Goal: Task Accomplishment & Management: Use online tool/utility

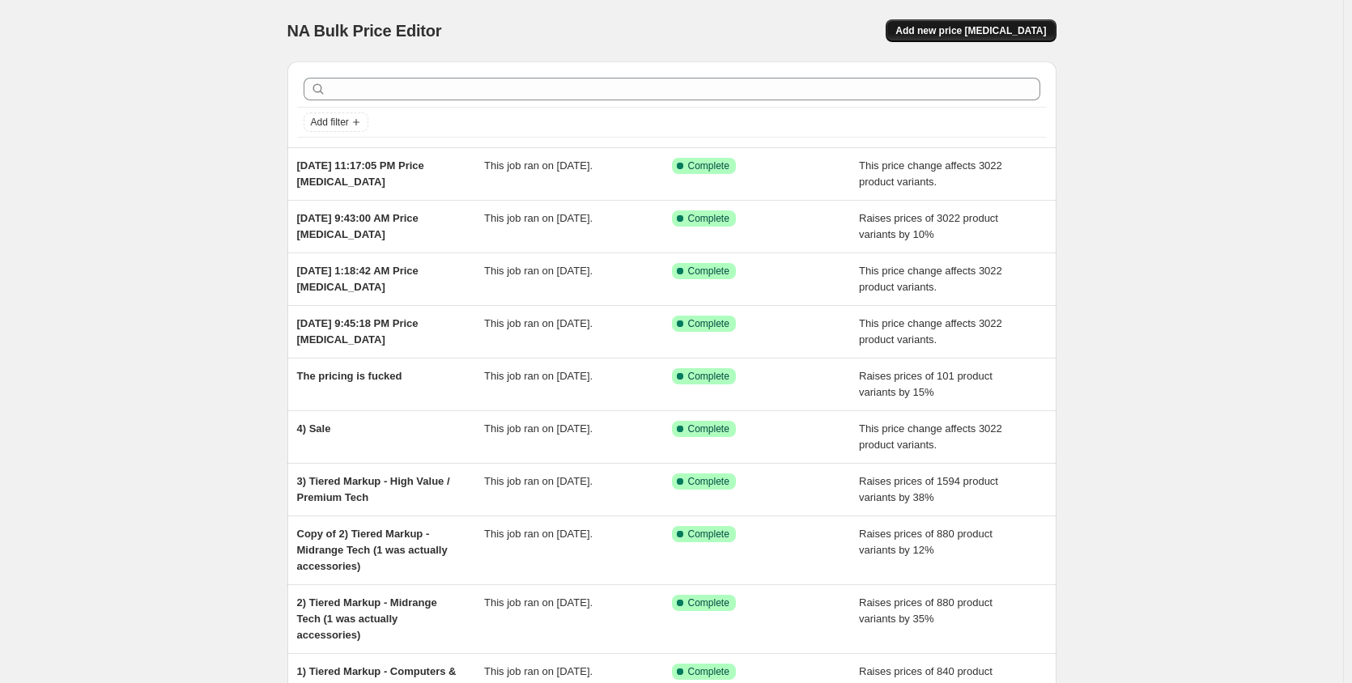
click at [1018, 28] on span "Add new price [MEDICAL_DATA]" at bounding box center [970, 30] width 151 height 13
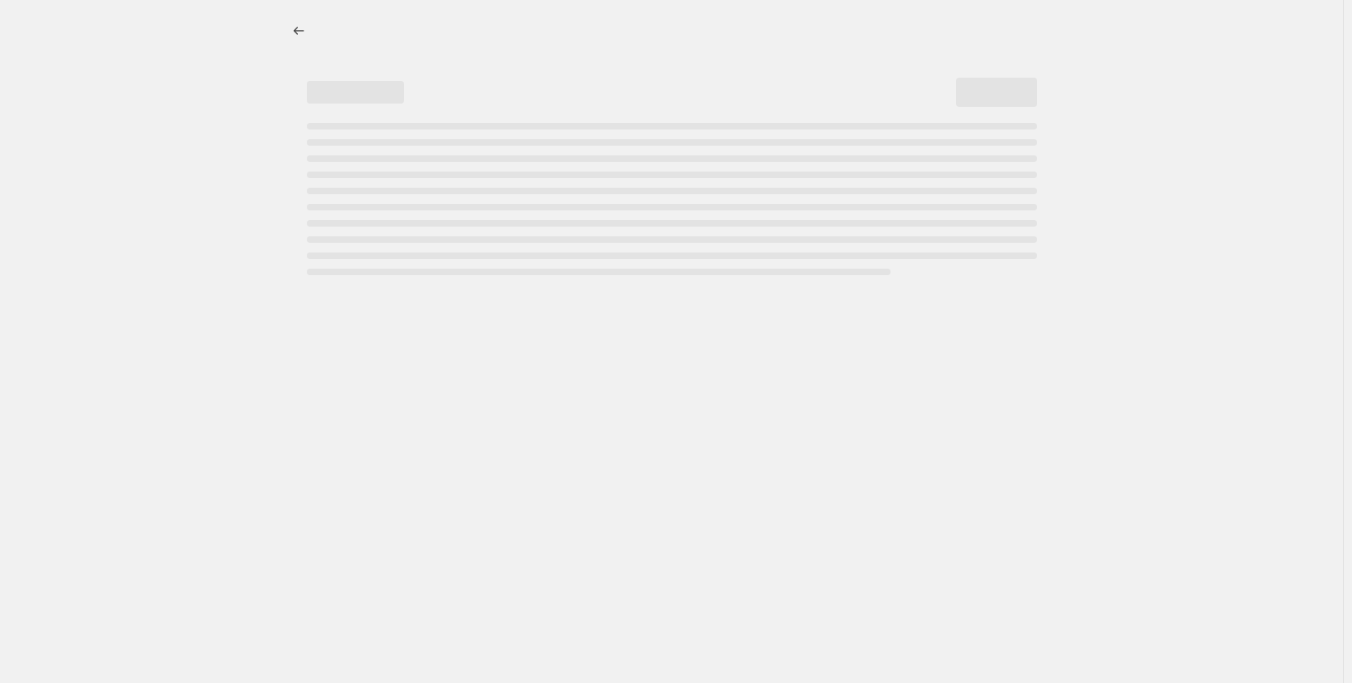
select select "percentage"
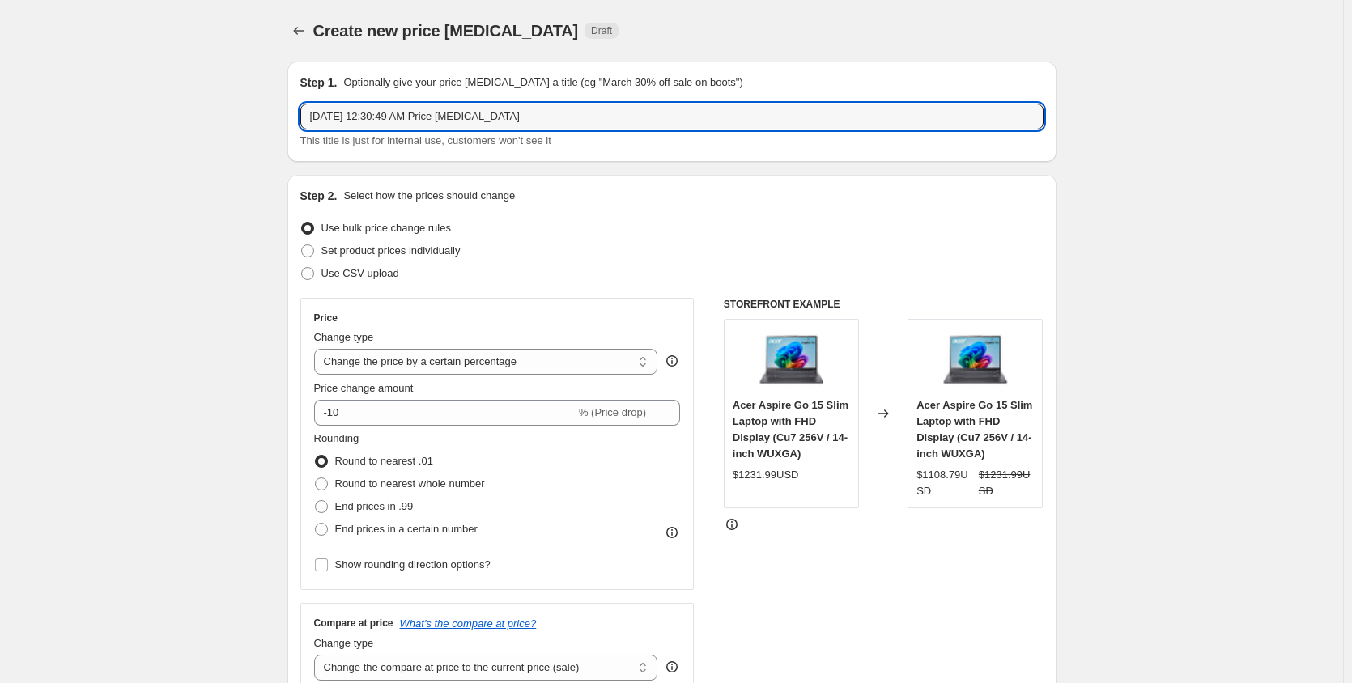
drag, startPoint x: 590, startPoint y: 107, endPoint x: 274, endPoint y: 116, distance: 315.8
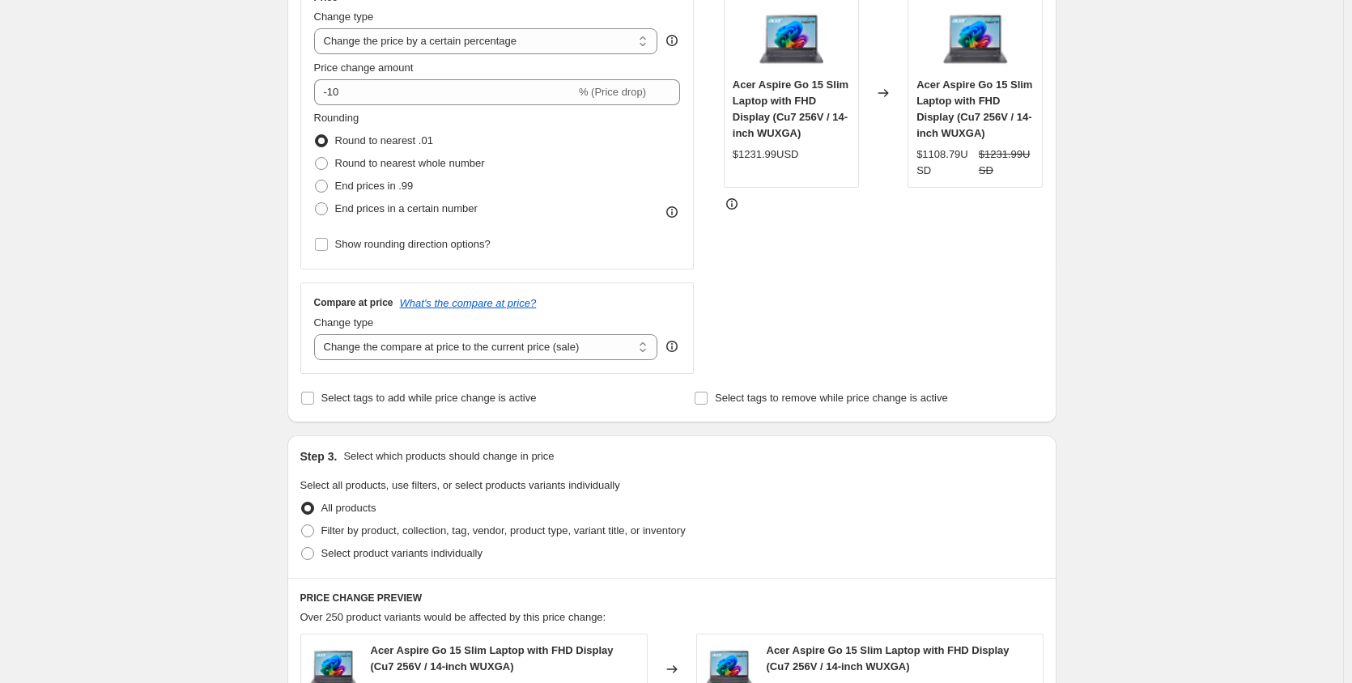
scroll to position [324, 0]
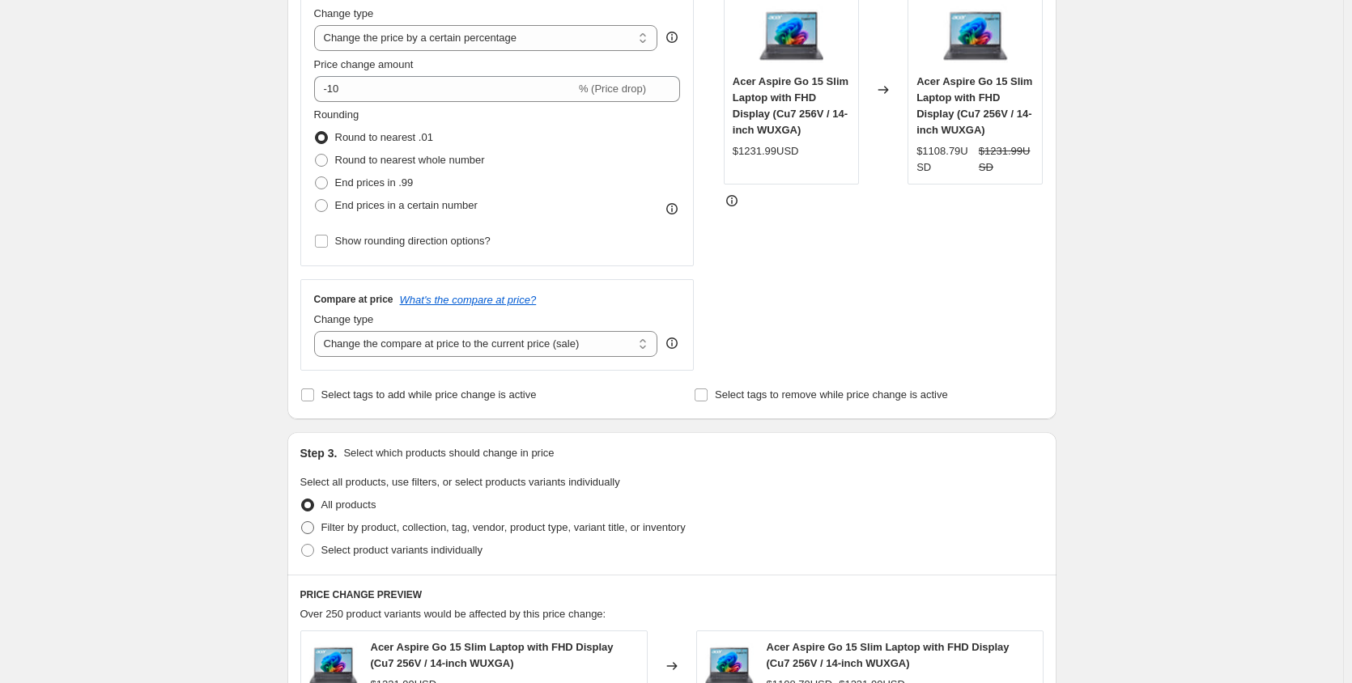
type input "bruh"
click at [392, 528] on span "Filter by product, collection, tag, vendor, product type, variant title, or inv…" at bounding box center [503, 527] width 364 height 12
click at [302, 522] on input "Filter by product, collection, tag, vendor, product type, variant title, or inv…" at bounding box center [301, 521] width 1 height 1
radio input "true"
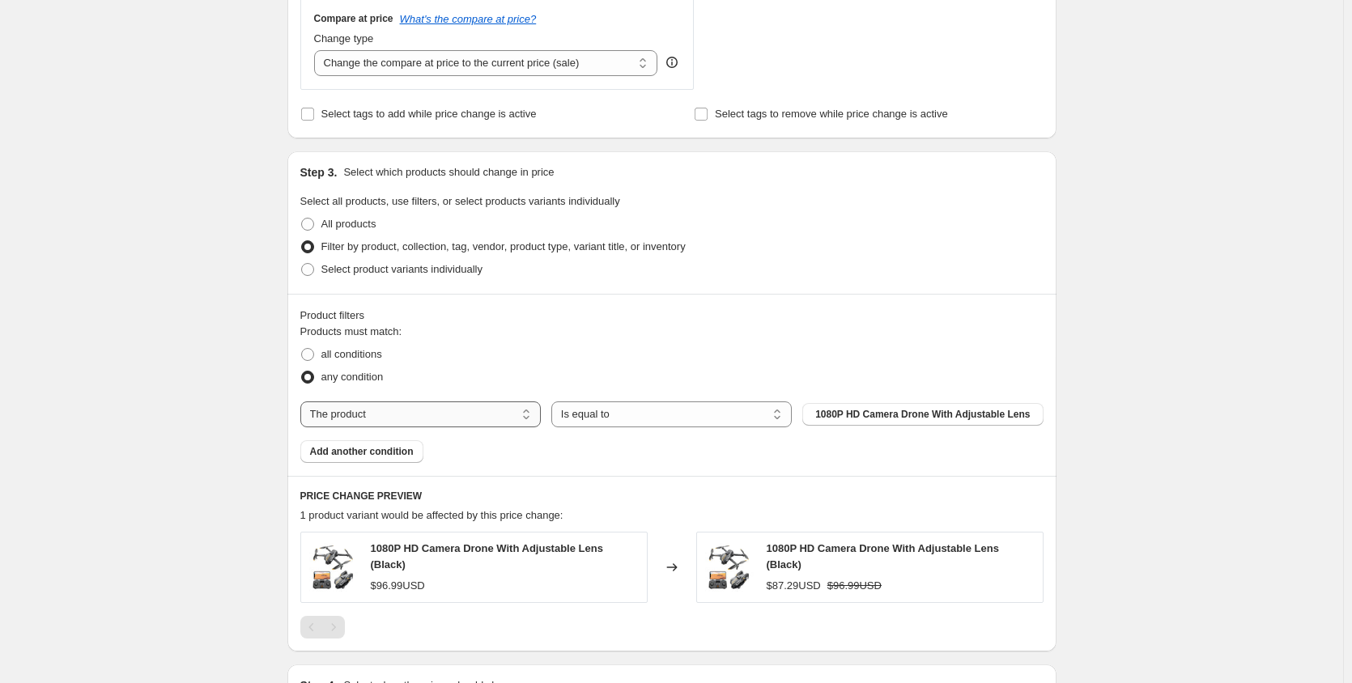
scroll to position [648, 0]
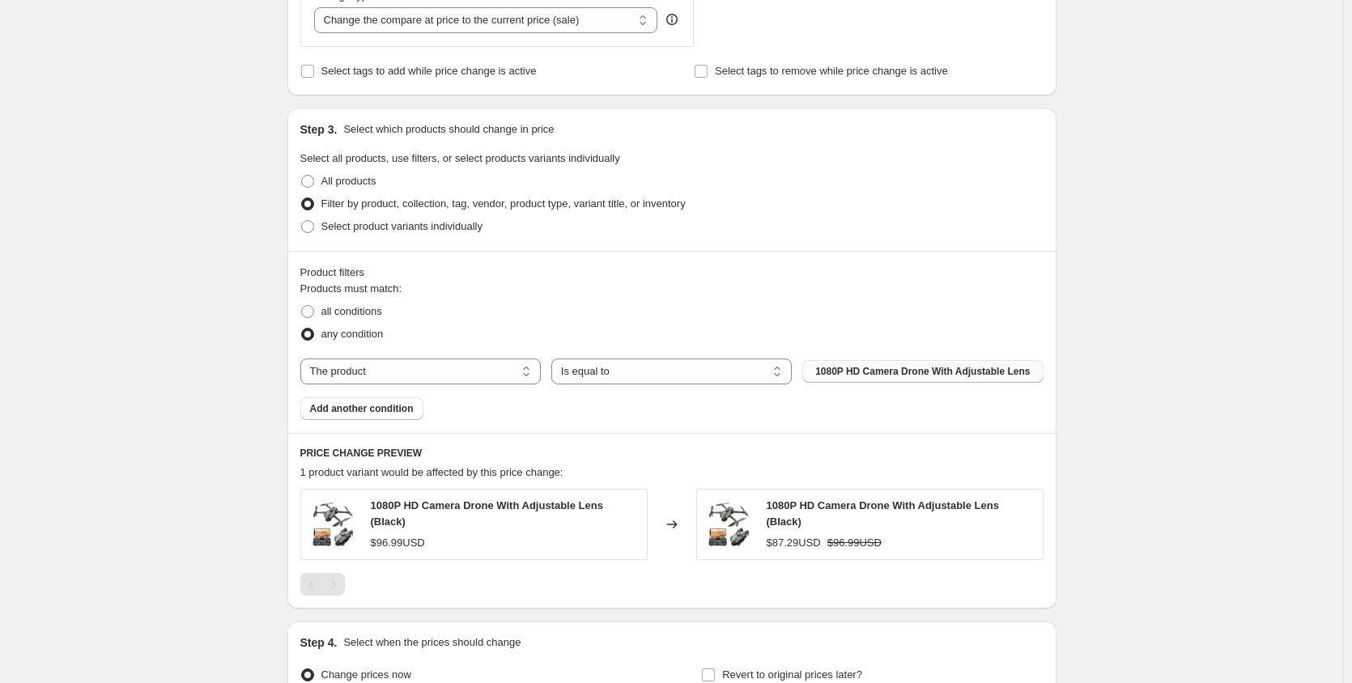
click at [906, 373] on span "1080P HD Camera Drone With Adjustable Lens" at bounding box center [922, 371] width 215 height 13
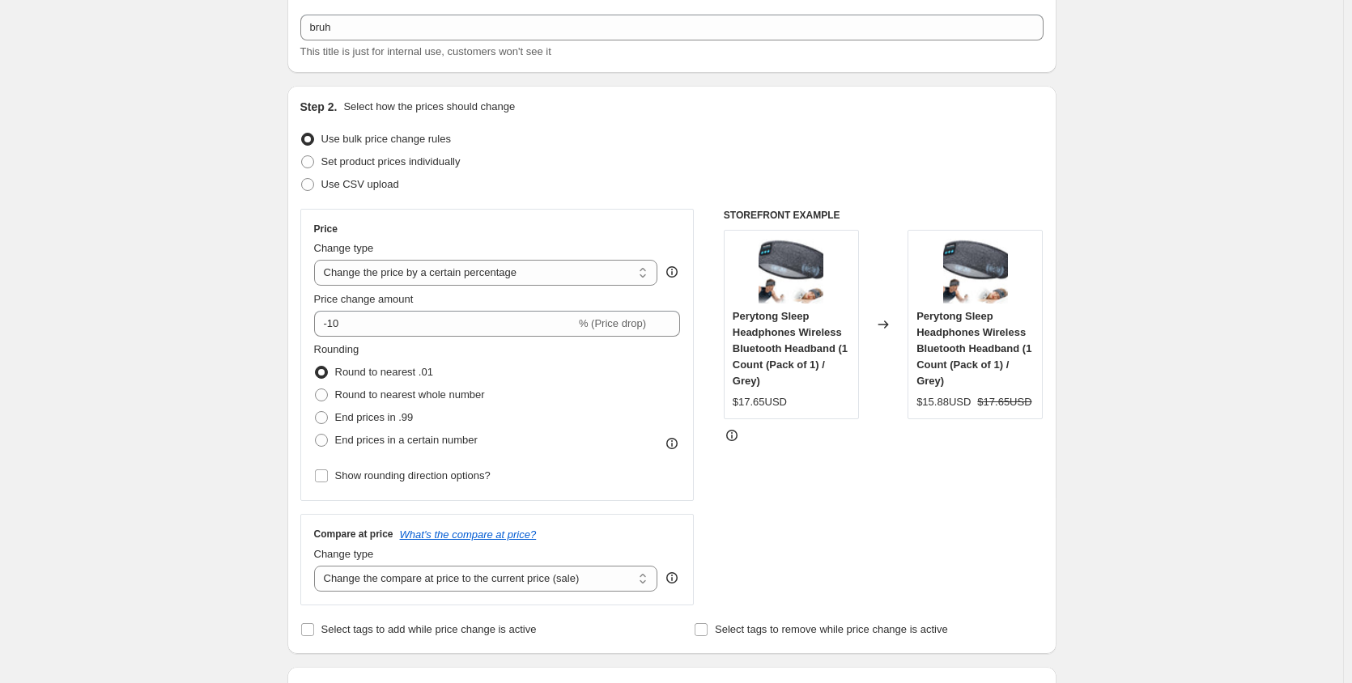
scroll to position [81, 0]
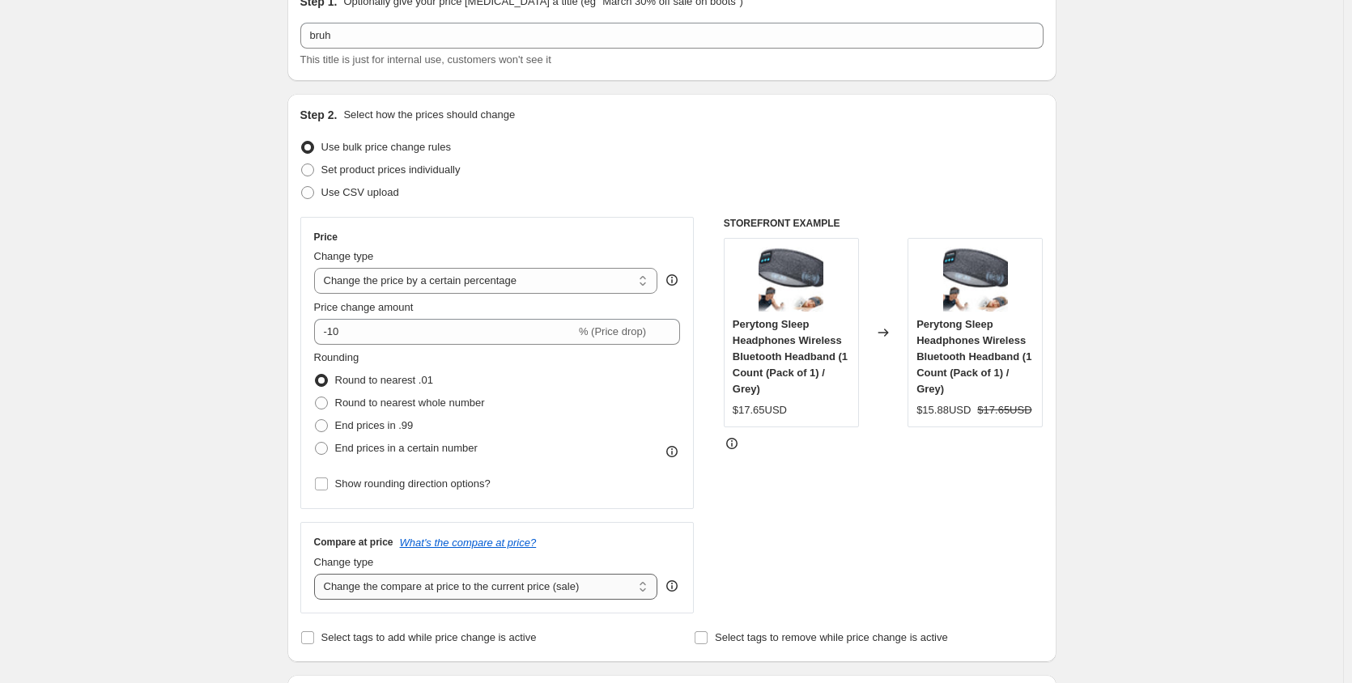
click at [407, 590] on select "Change the compare at price to the current price (sale) Change the compare at p…" at bounding box center [486, 587] width 344 height 26
select select "remove"
click at [317, 574] on select "Change the compare at price to the current price (sale) Change the compare at p…" at bounding box center [486, 587] width 344 height 26
click at [448, 291] on select "Change the price to a certain amount Change the price by a certain amount Chang…" at bounding box center [486, 281] width 344 height 26
select select "to"
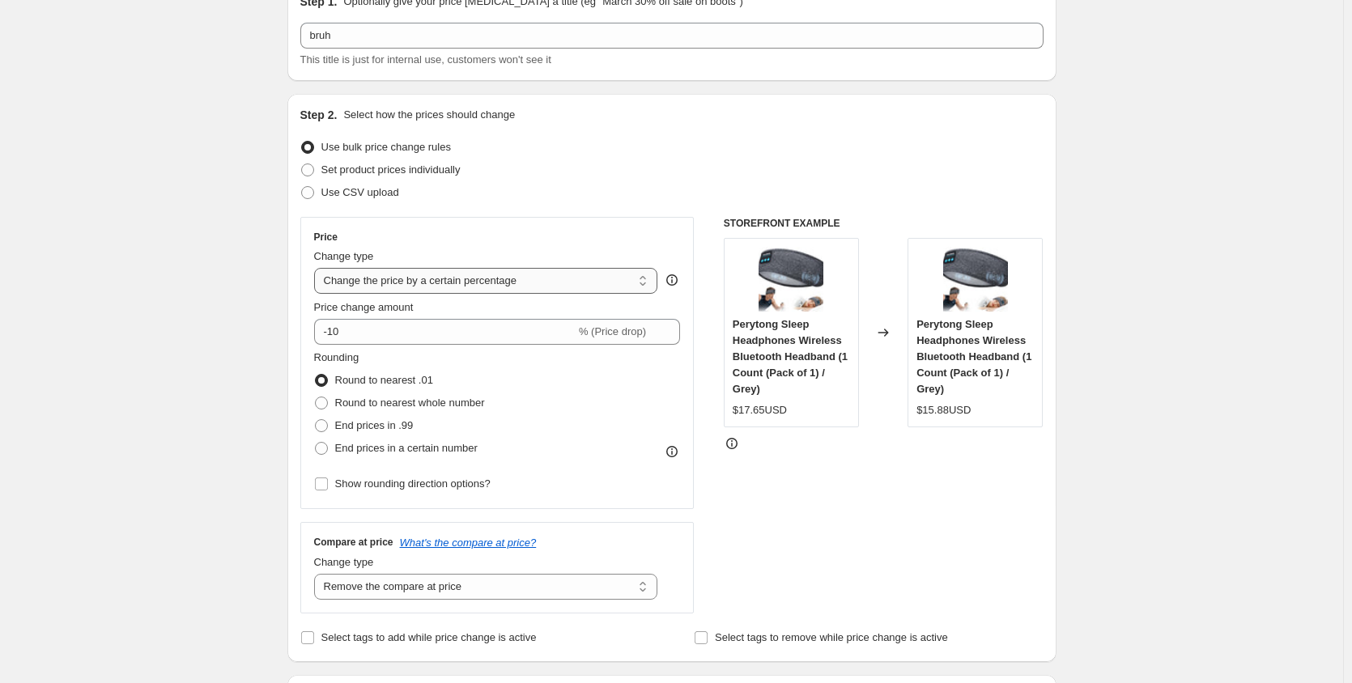
click at [317, 268] on select "Change the price to a certain amount Change the price by a certain amount Chang…" at bounding box center [486, 281] width 344 height 26
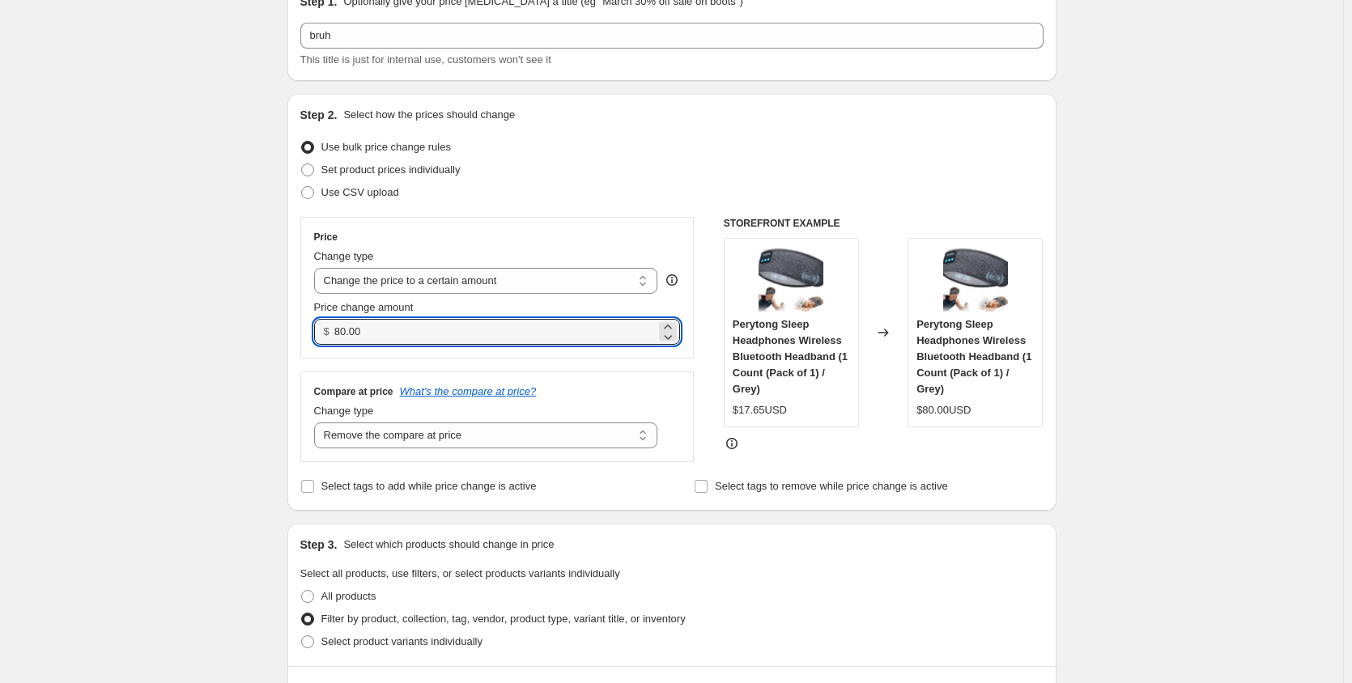
drag, startPoint x: 417, startPoint y: 333, endPoint x: 338, endPoint y: 346, distance: 80.5
click at [338, 346] on div "Price Change type Change the price to a certain amount Change the price by a ce…" at bounding box center [497, 288] width 394 height 142
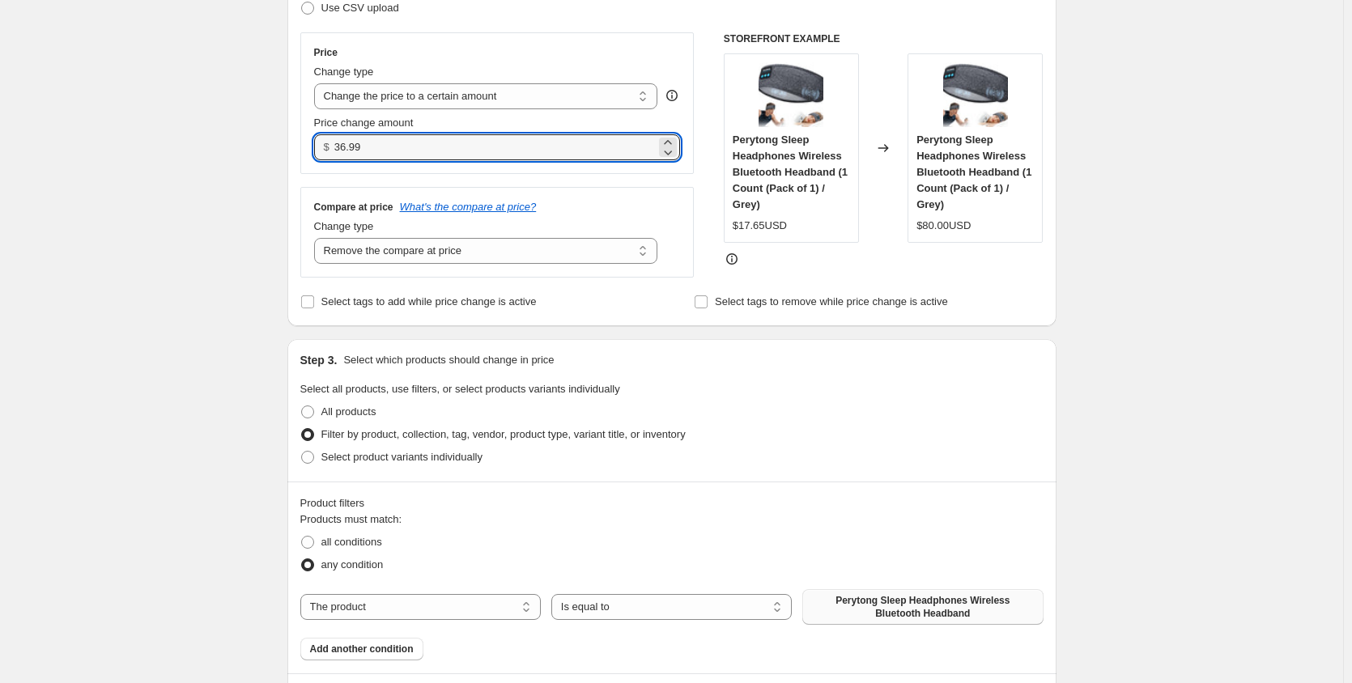
scroll to position [324, 0]
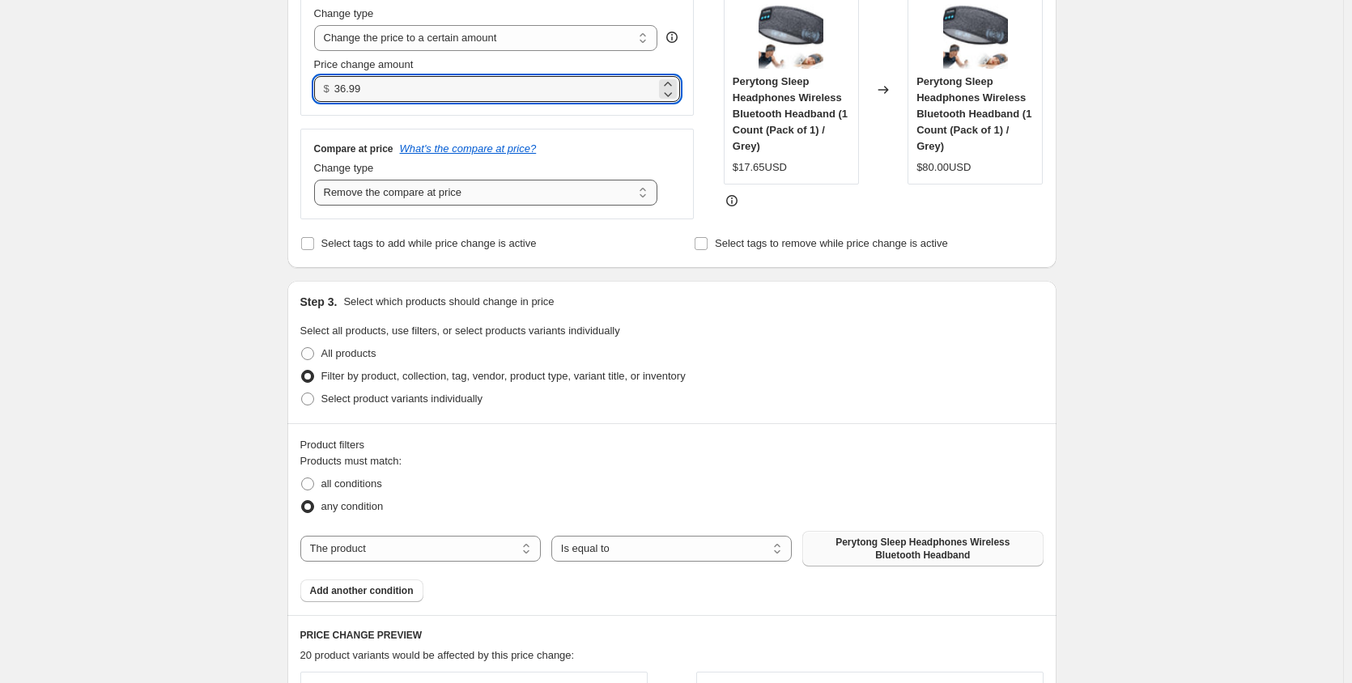
type input "36.99"
click at [430, 193] on select "Change the compare at price to the current price (sale) Change the compare at p…" at bounding box center [486, 193] width 344 height 26
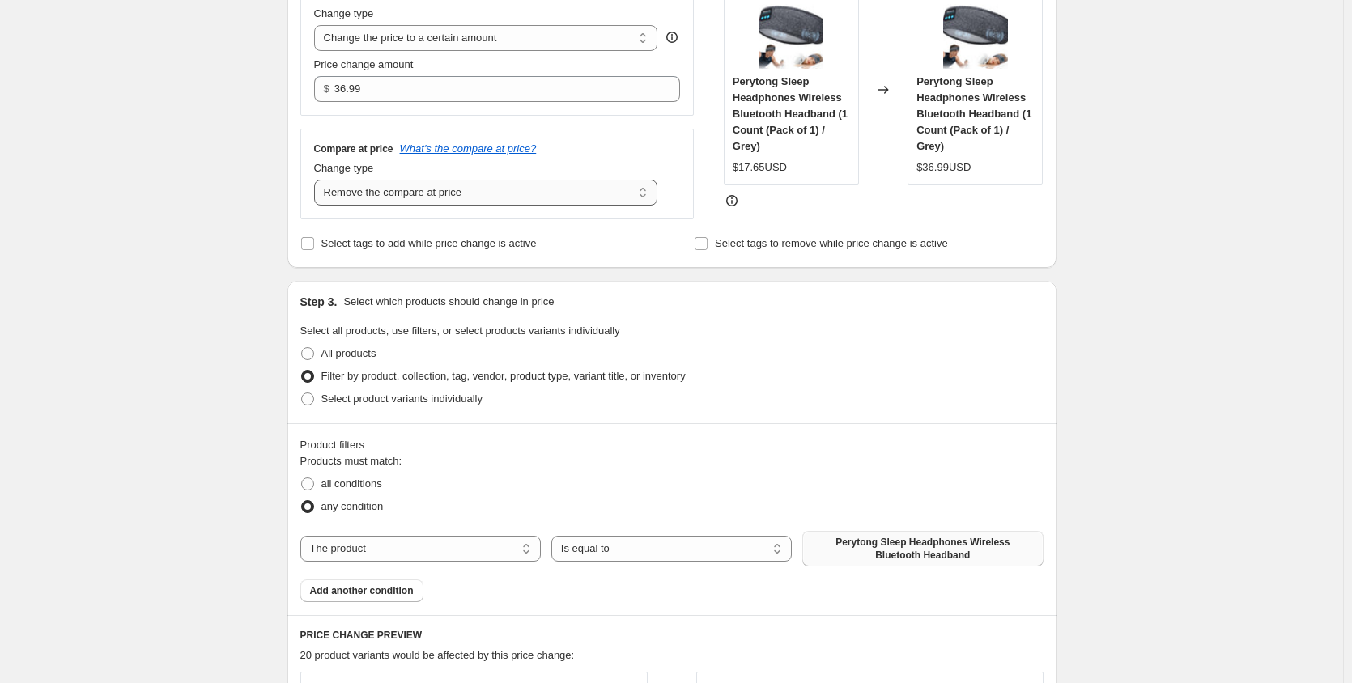
select select "to"
click at [317, 181] on select "Change the compare at price to the current price (sale) Change the compare at p…" at bounding box center [486, 193] width 344 height 26
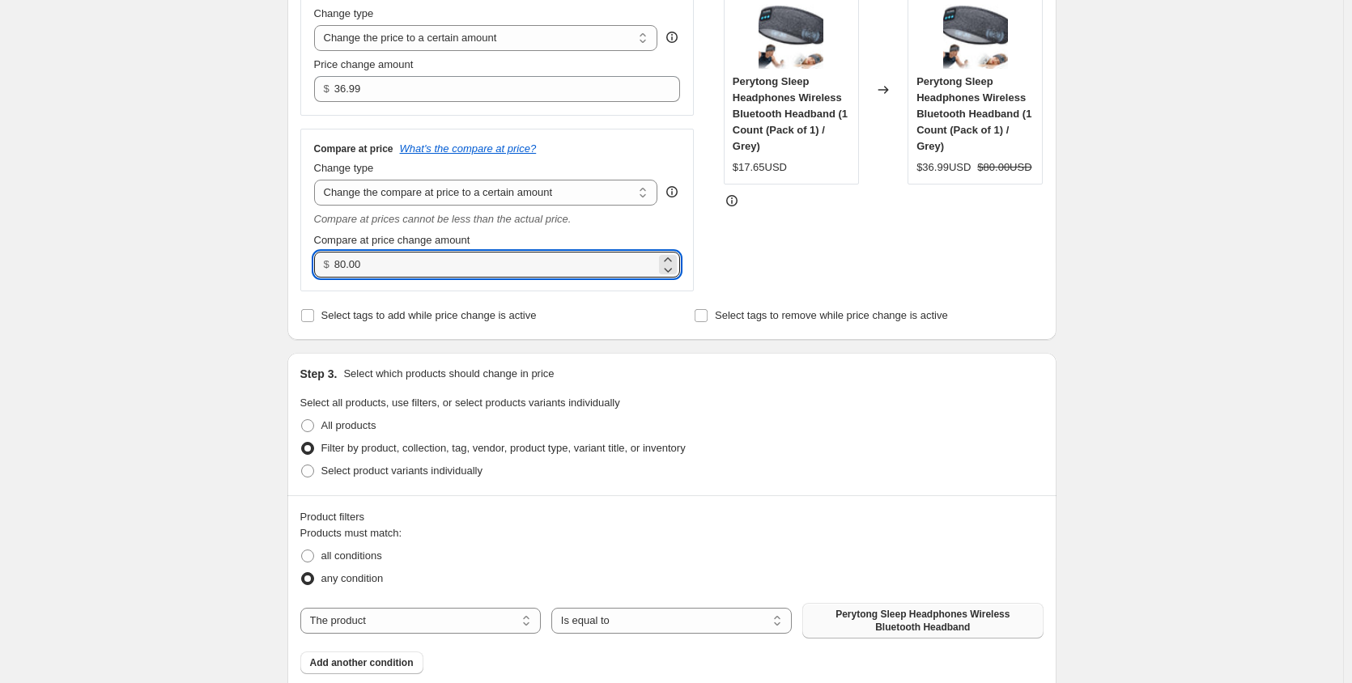
drag, startPoint x: 419, startPoint y: 266, endPoint x: 324, endPoint y: 267, distance: 95.5
click at [324, 267] on div "$ 80.00" at bounding box center [497, 265] width 367 height 26
type input "49.99"
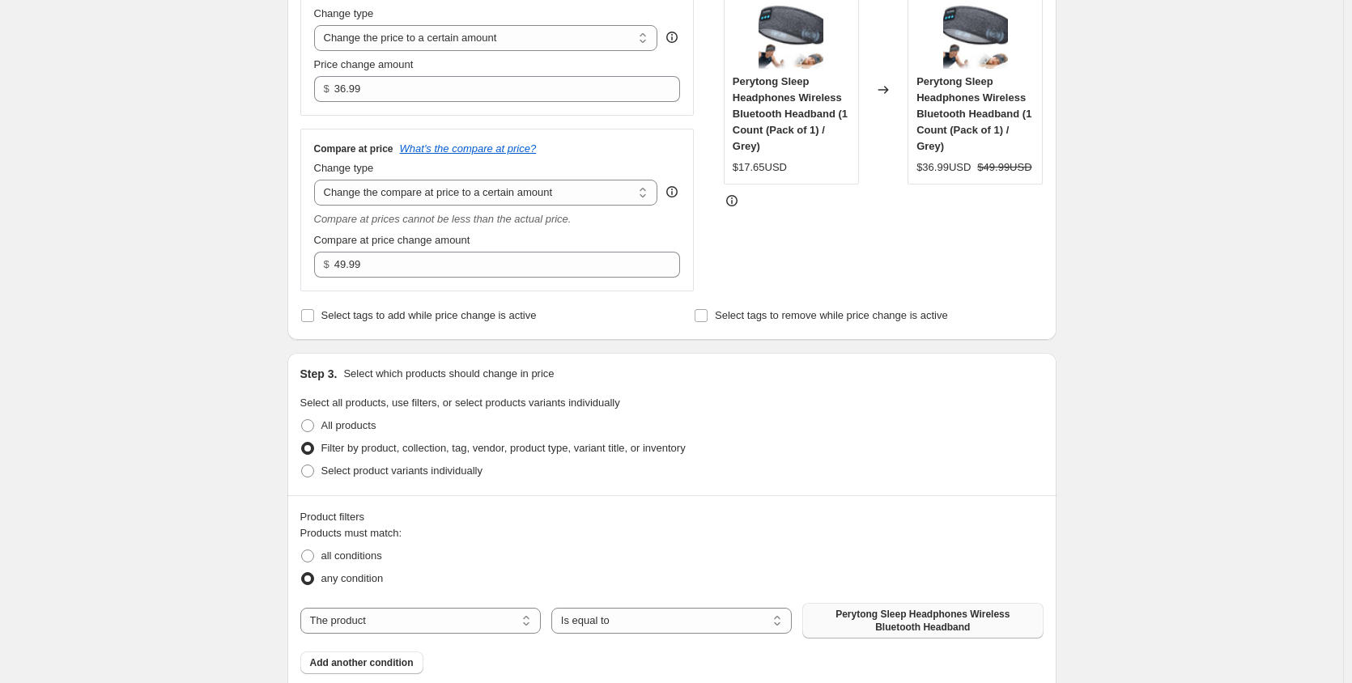
click at [204, 270] on div "Create new price [MEDICAL_DATA]. This page is ready Create new price [MEDICAL_D…" at bounding box center [671, 554] width 1343 height 1757
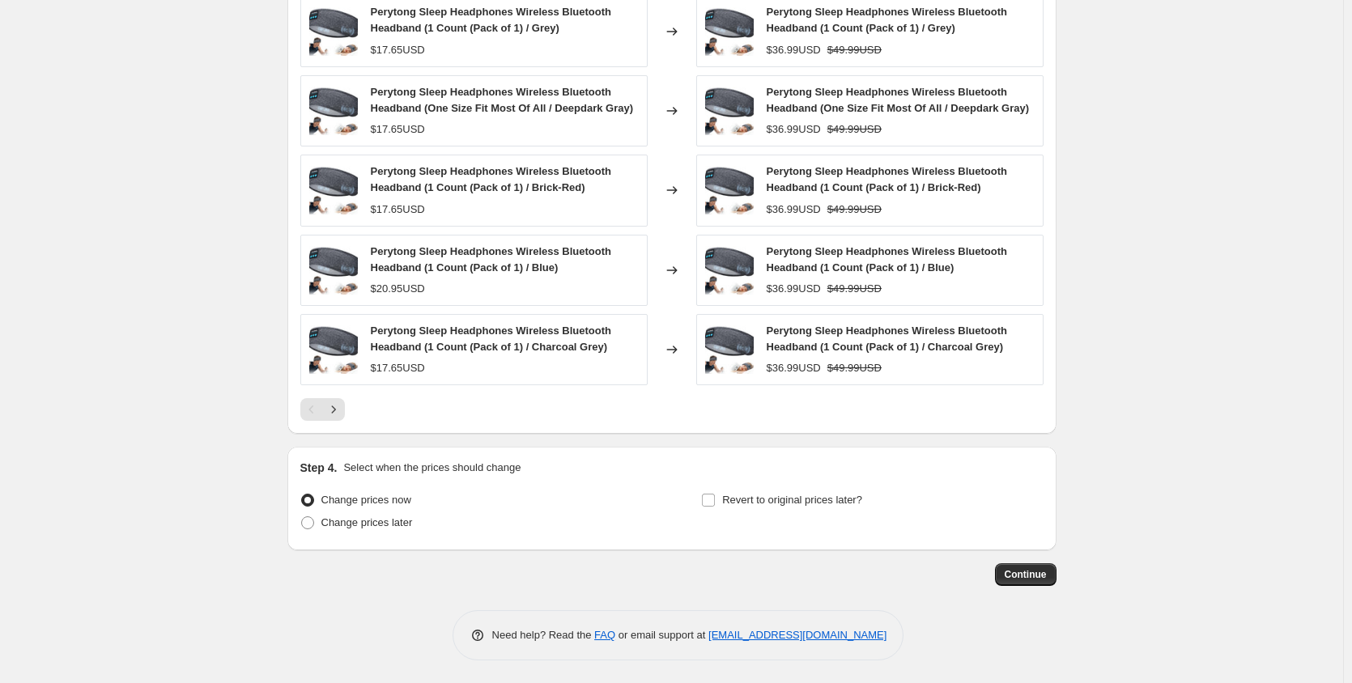
scroll to position [1074, 0]
click at [342, 413] on icon "Next" at bounding box center [333, 408] width 16 height 16
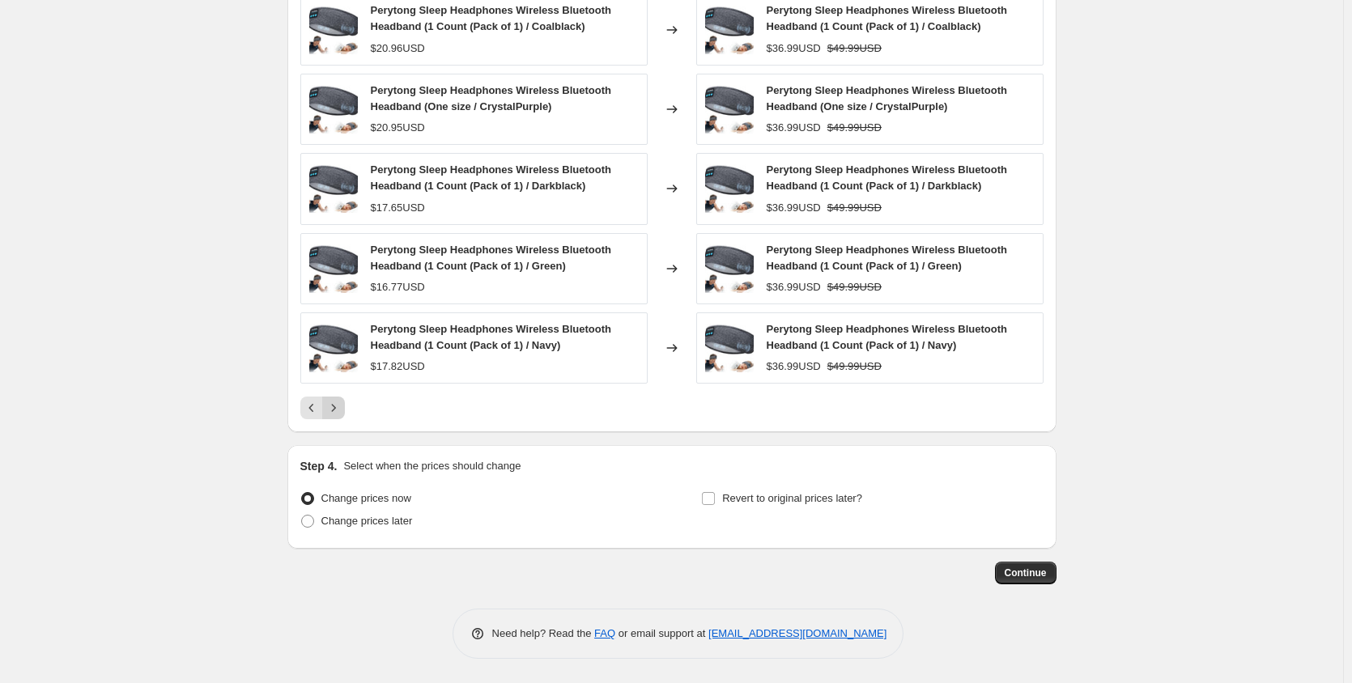
click at [342, 412] on icon "Next" at bounding box center [333, 408] width 16 height 16
click at [343, 412] on div "Pagination" at bounding box center [333, 408] width 23 height 23
click at [1029, 571] on span "Continue" at bounding box center [1026, 573] width 42 height 13
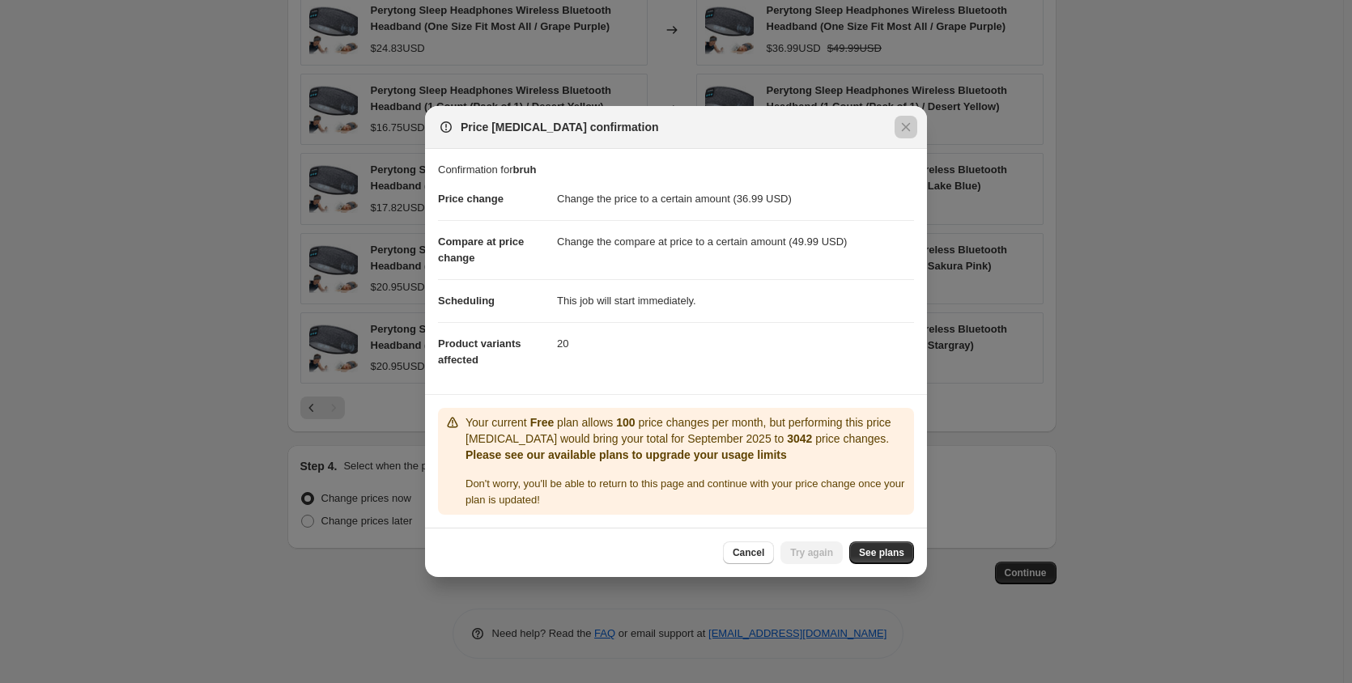
click at [1141, 376] on div at bounding box center [676, 341] width 1352 height 683
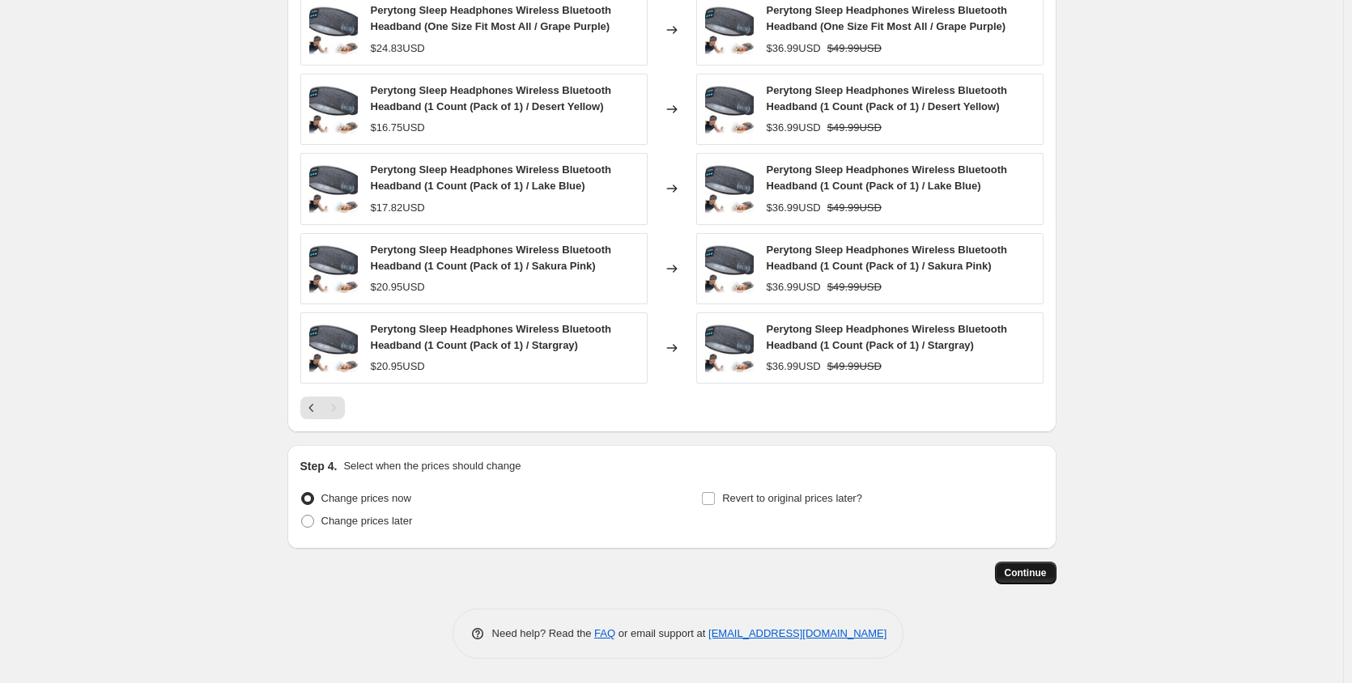
click at [1020, 576] on span "Continue" at bounding box center [1026, 573] width 42 height 13
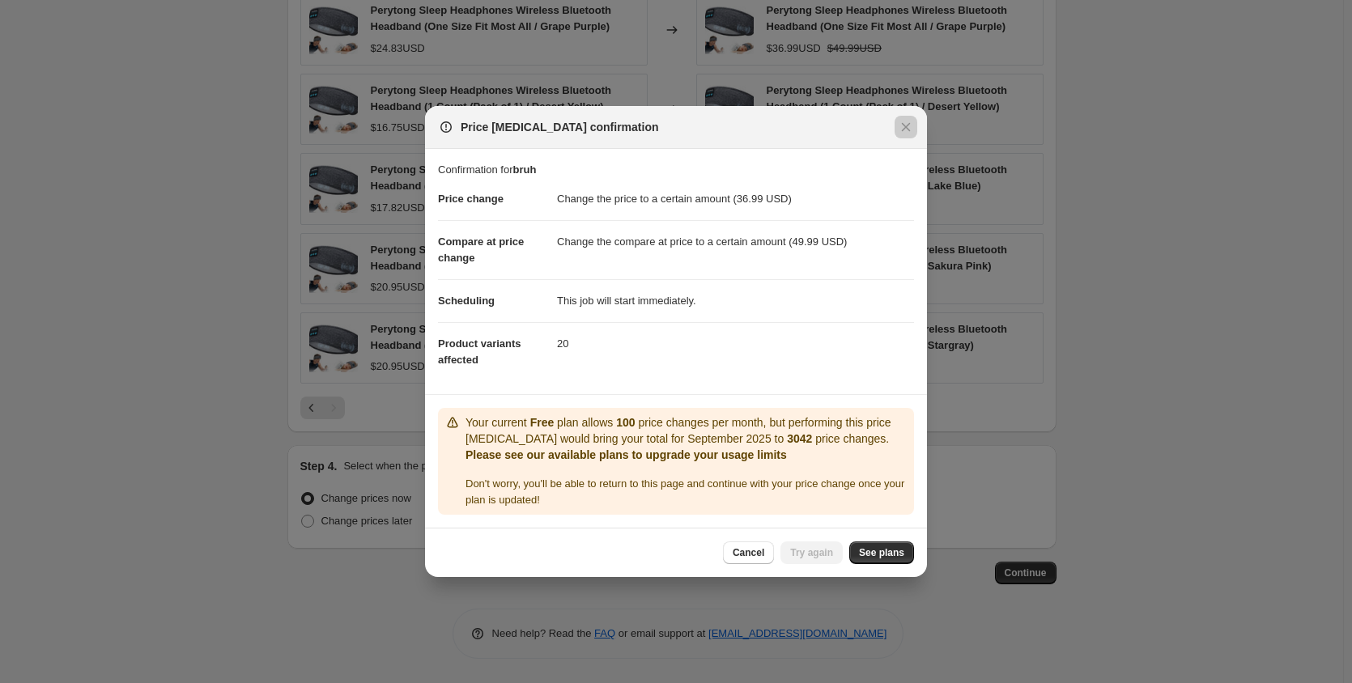
click at [1023, 396] on div at bounding box center [676, 341] width 1352 height 683
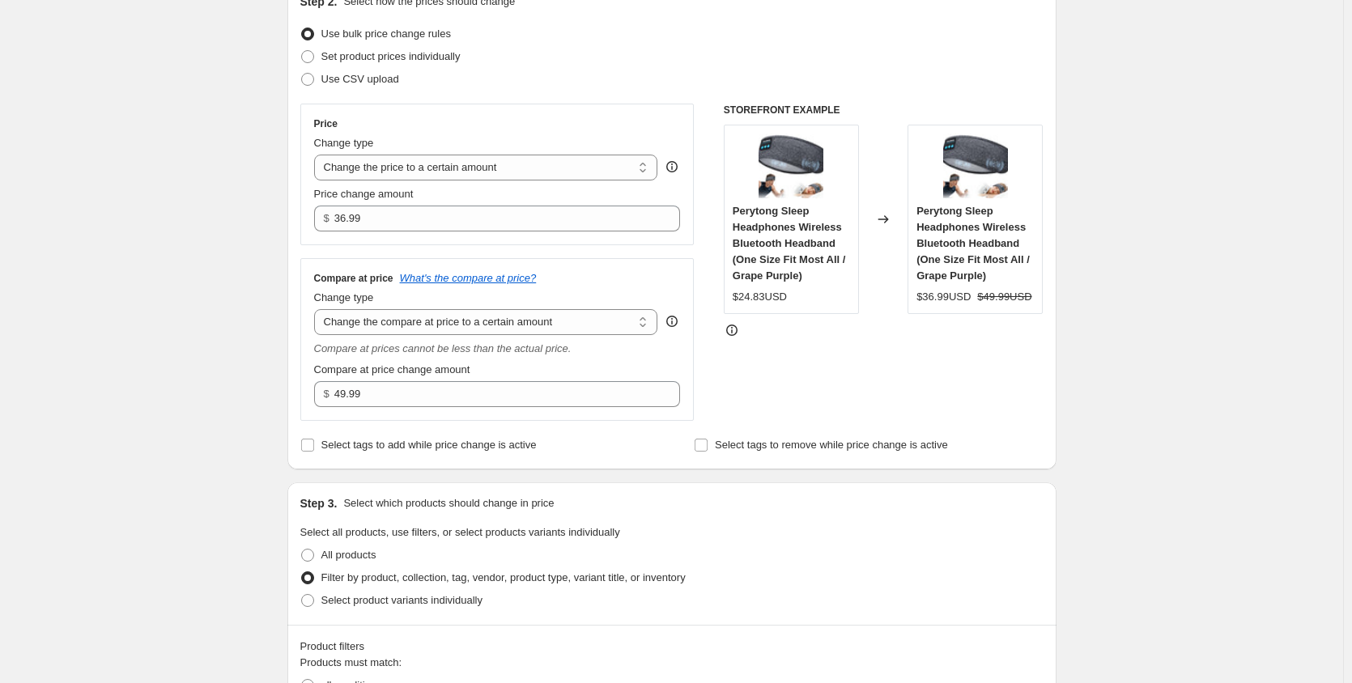
scroll to position [184, 0]
